Goal: Task Accomplishment & Management: Manage account settings

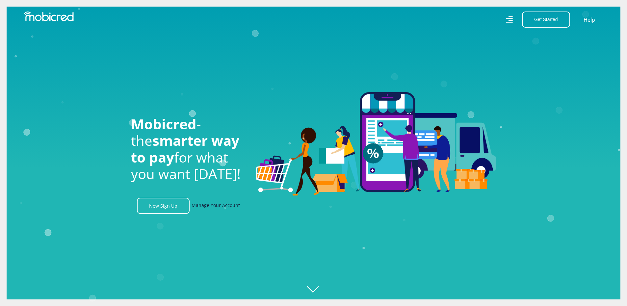
scroll to position [0, 469]
click at [224, 208] on link "Manage Your Account" at bounding box center [216, 206] width 48 height 16
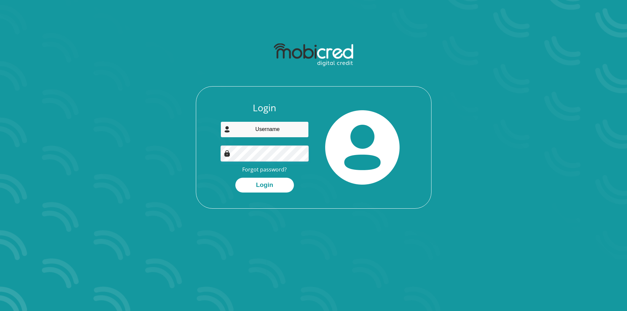
click at [257, 130] on input "email" at bounding box center [265, 129] width 88 height 16
type input "[EMAIL_ADDRESS][PERSON_NAME][DOMAIN_NAME]"
click at [260, 183] on button "Login" at bounding box center [264, 185] width 59 height 15
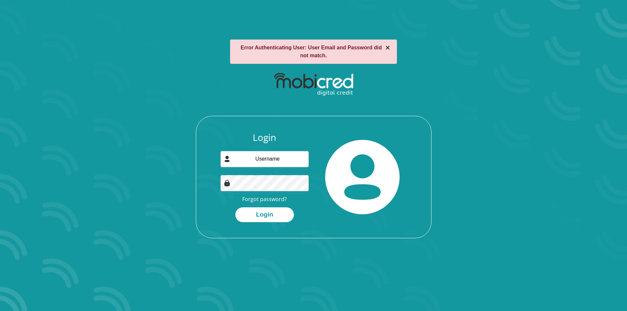
click at [387, 48] on button "×" at bounding box center [387, 48] width 5 height 8
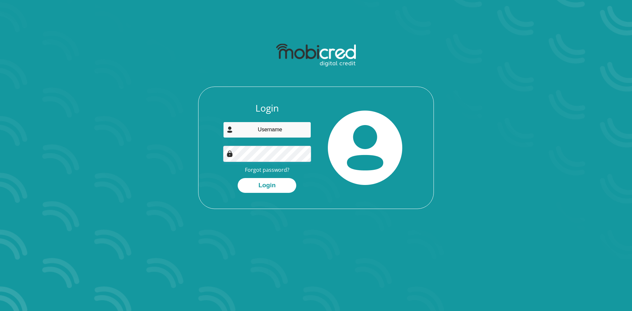
click at [265, 128] on input "email" at bounding box center [267, 130] width 88 height 16
type input "mircha.gibbs@starkeayres.com"
click at [269, 184] on button "Login" at bounding box center [267, 185] width 59 height 15
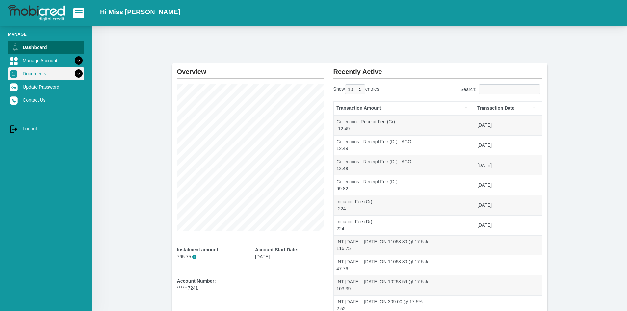
click at [41, 73] on link "Documents" at bounding box center [46, 73] width 76 height 13
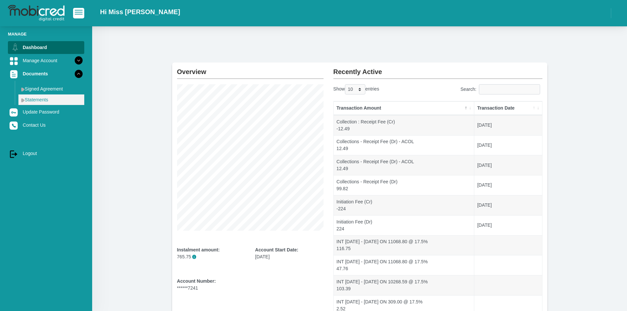
click at [44, 100] on link "Statements" at bounding box center [51, 99] width 66 height 11
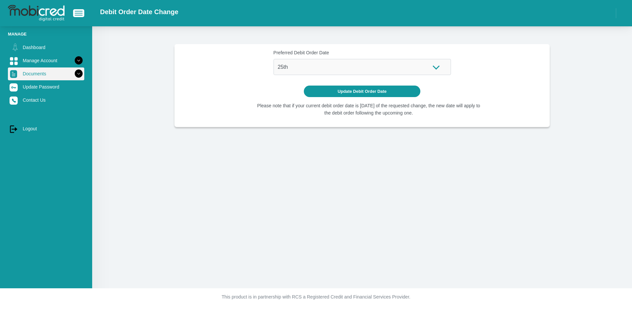
click at [39, 73] on link "Documents" at bounding box center [46, 73] width 76 height 13
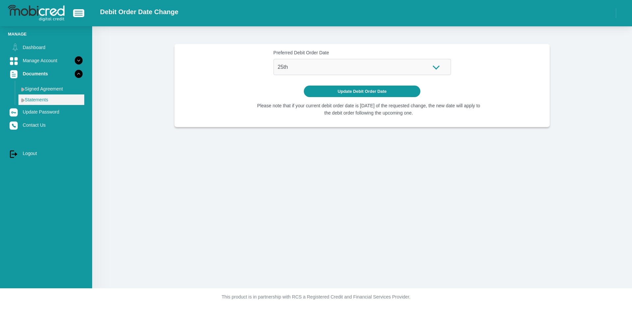
click at [40, 98] on link "Statements" at bounding box center [51, 99] width 66 height 11
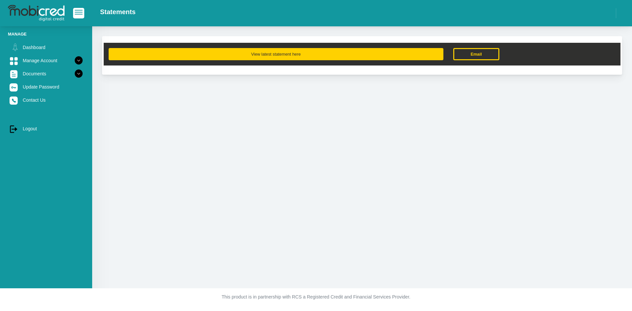
click at [271, 53] on button "View latest statement here" at bounding box center [276, 54] width 335 height 12
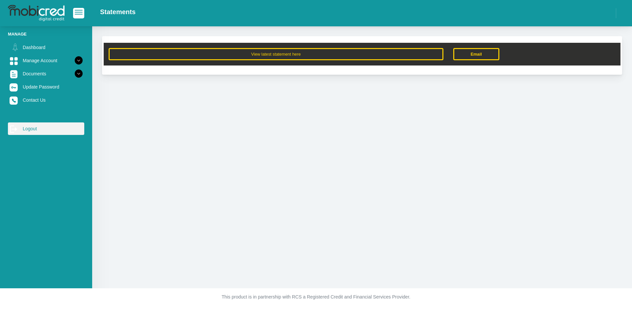
click at [29, 127] on link "log out Logout" at bounding box center [46, 128] width 76 height 13
